Goal: Task Accomplishment & Management: Manage account settings

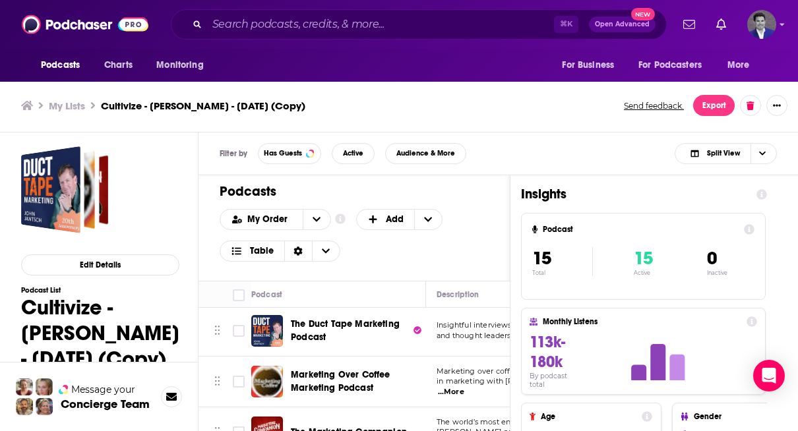
scroll to position [3, 0]
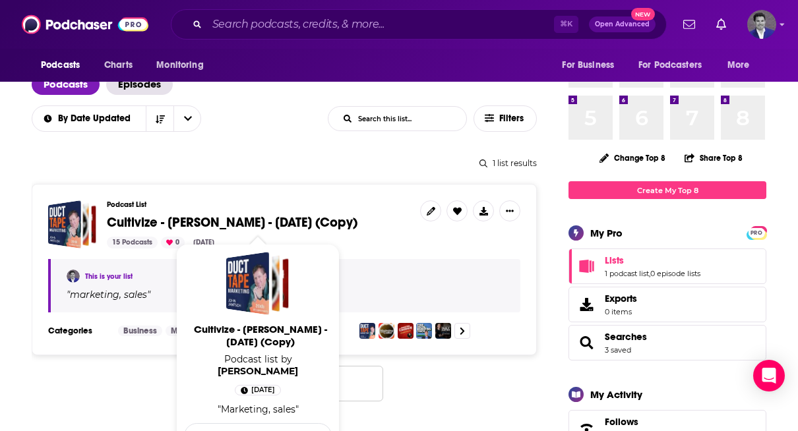
scroll to position [97, 0]
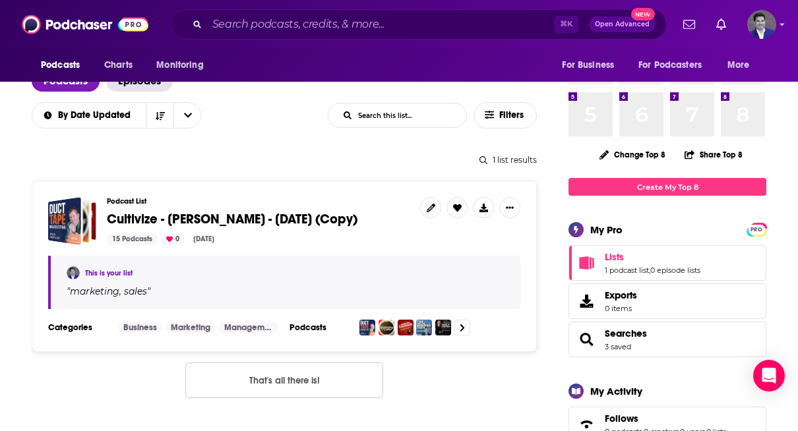
click at [223, 220] on span "Cultivize - [PERSON_NAME] - [DATE] (Copy)" at bounding box center [232, 219] width 251 height 16
